Goal: Task Accomplishment & Management: Complete application form

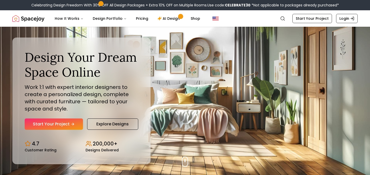
click at [70, 115] on div "Design Your Dream Space Online Work 1:1 with expert interior designers to creat…" at bounding box center [82, 90] width 114 height 80
click at [68, 124] on link "Start Your Project" at bounding box center [54, 124] width 58 height 11
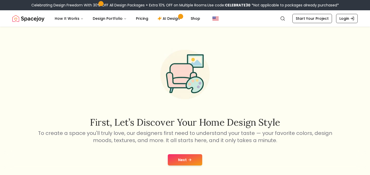
click at [193, 160] on button "Next" at bounding box center [185, 159] width 34 height 11
